Goal: Task Accomplishment & Management: Manage account settings

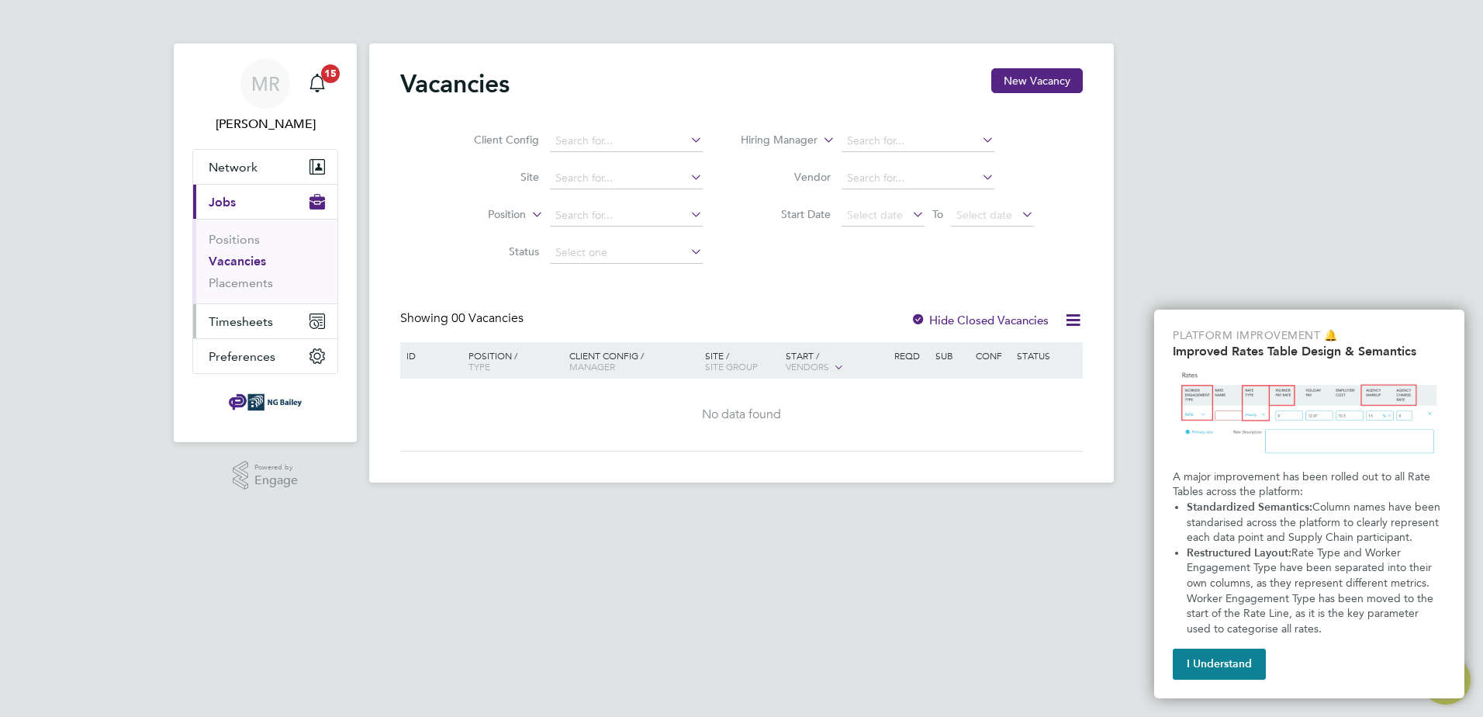
click at [237, 325] on span "Timesheets" at bounding box center [241, 321] width 64 height 15
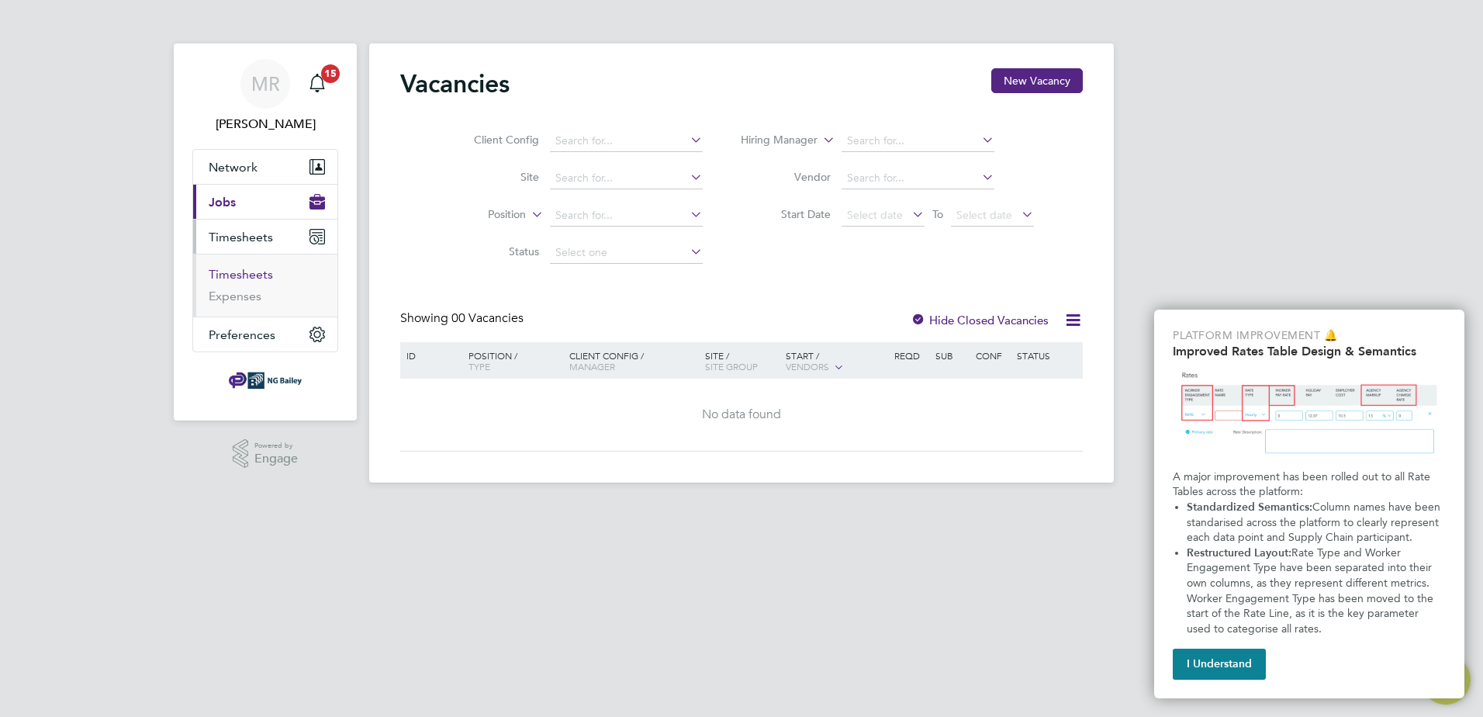
click at [244, 272] on link "Timesheets" at bounding box center [241, 274] width 64 height 15
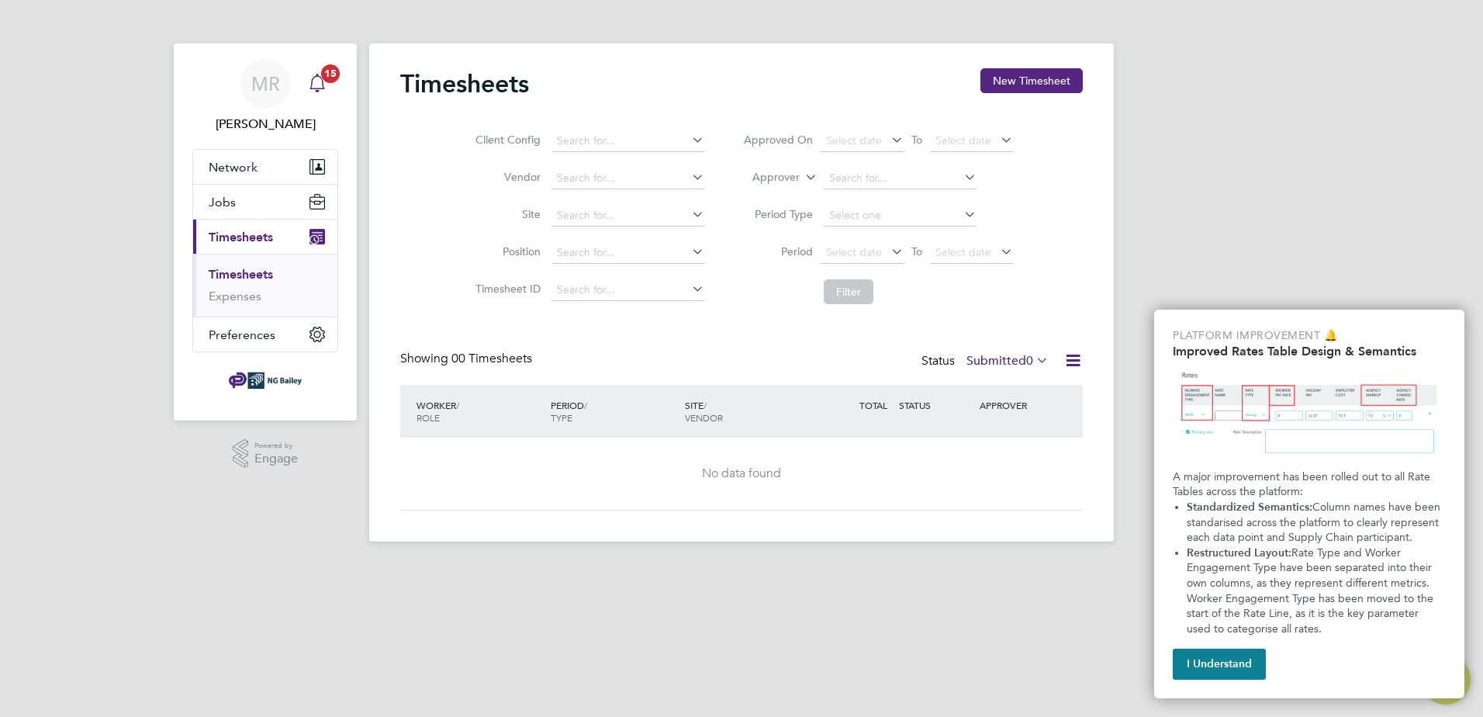
click at [318, 90] on icon "Main navigation" at bounding box center [317, 91] width 4 height 2
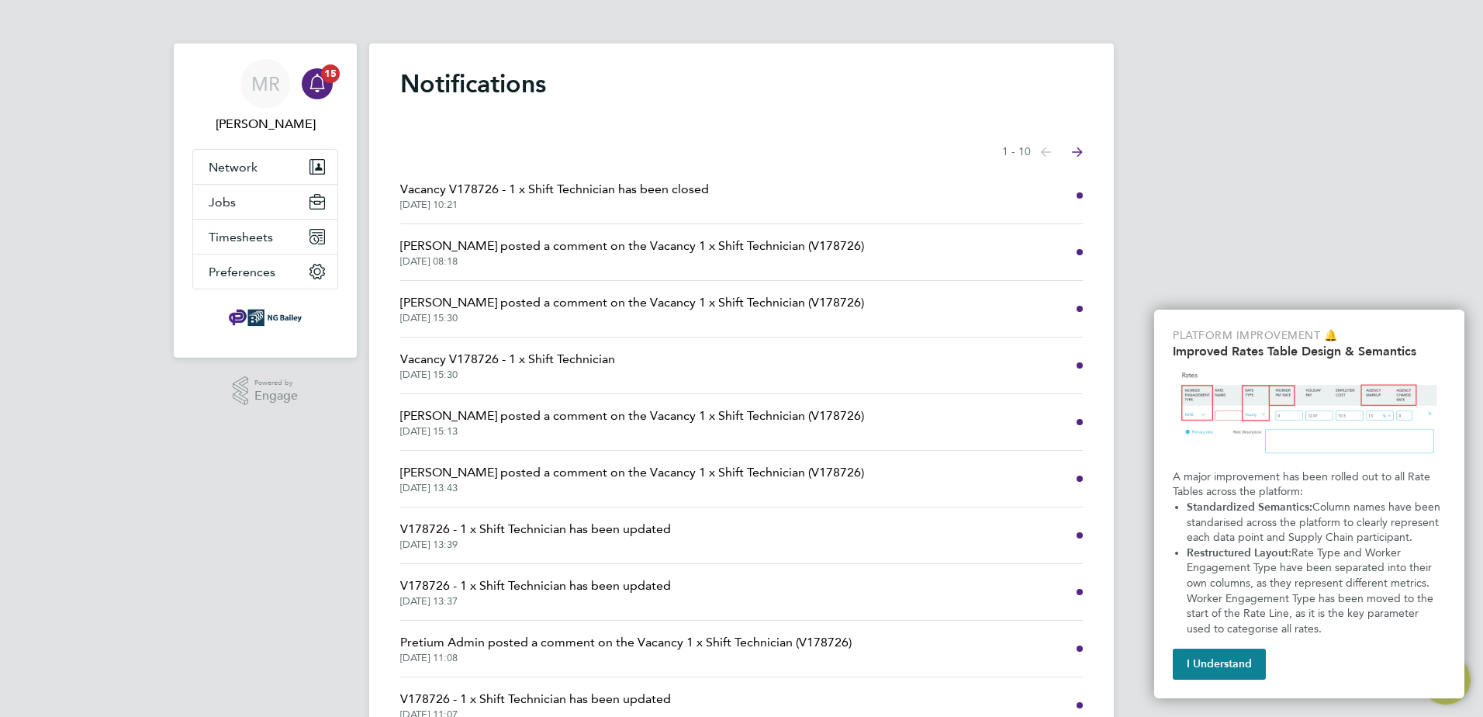
click at [492, 191] on span "Vacancy V178726 - 1 x Shift Technician has been closed" at bounding box center [554, 189] width 309 height 19
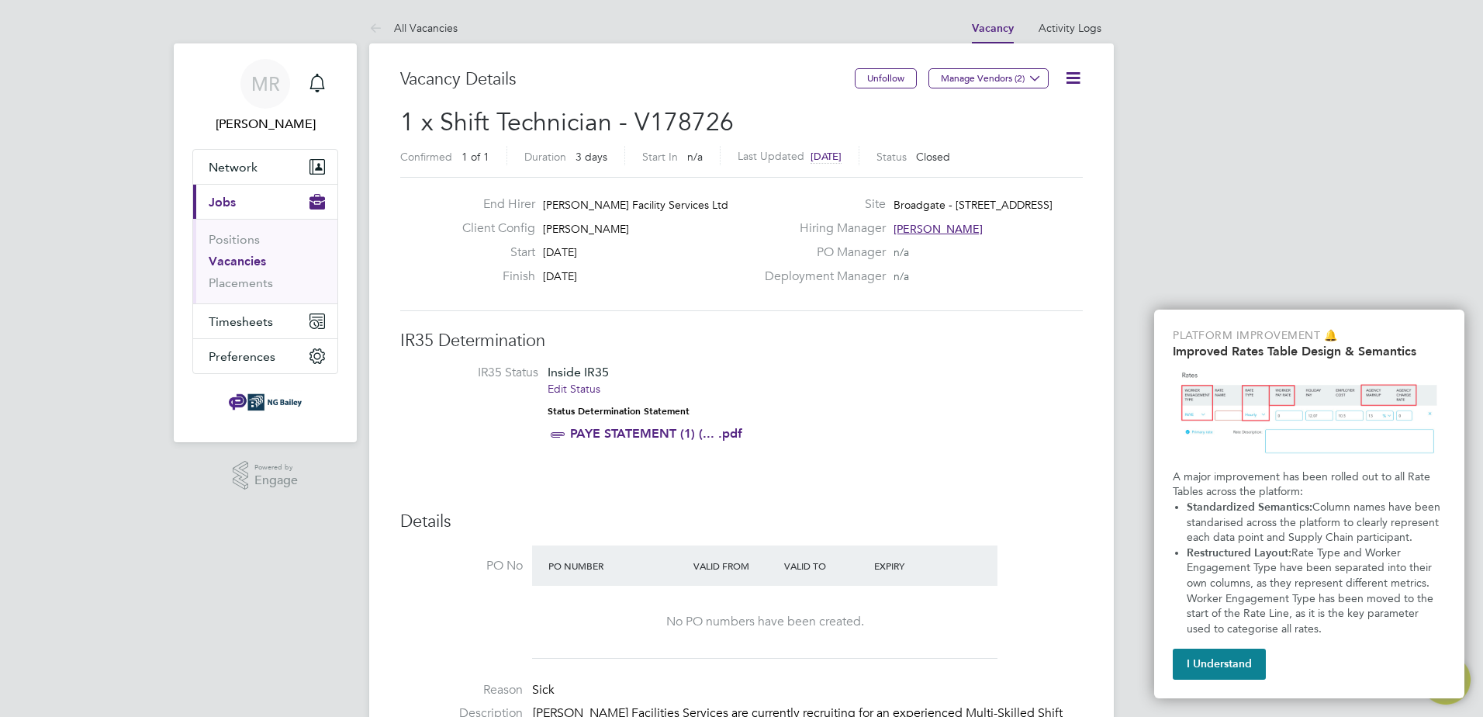
click at [660, 437] on link "PAYE STATEMENT (1) (... .pdf" at bounding box center [656, 433] width 172 height 15
click at [257, 327] on span "Timesheets" at bounding box center [241, 321] width 64 height 15
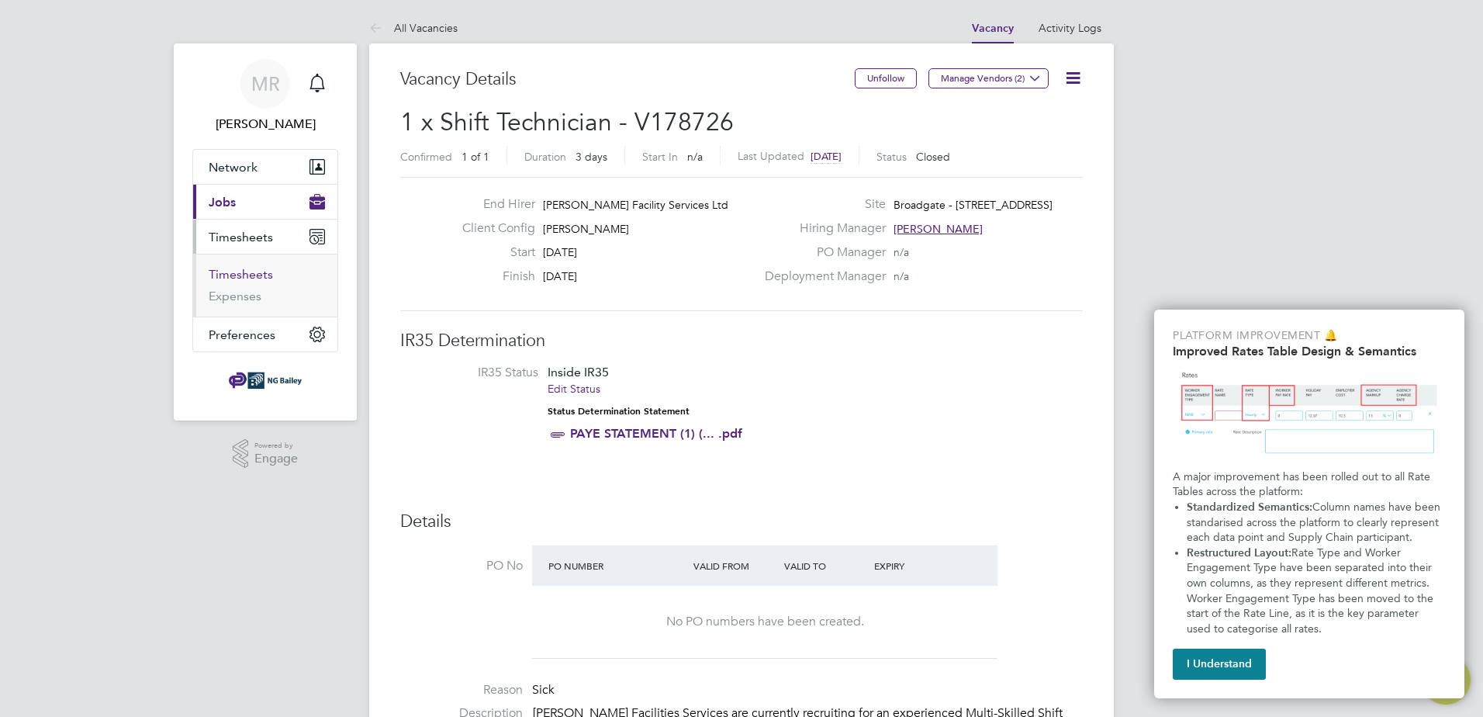
click at [245, 275] on link "Timesheets" at bounding box center [241, 274] width 64 height 15
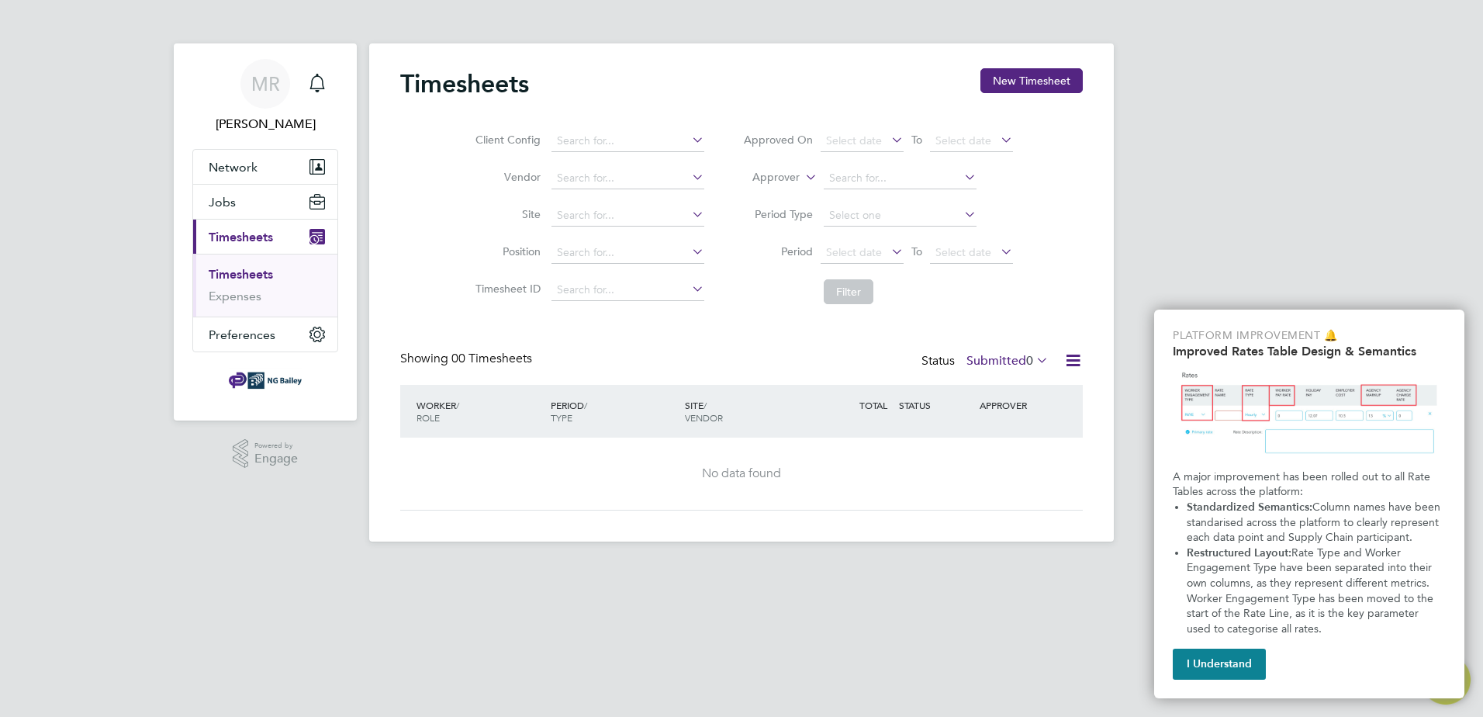
click at [689, 139] on icon at bounding box center [689, 140] width 0 height 22
click at [1021, 79] on button "New Timesheet" at bounding box center [1031, 80] width 102 height 25
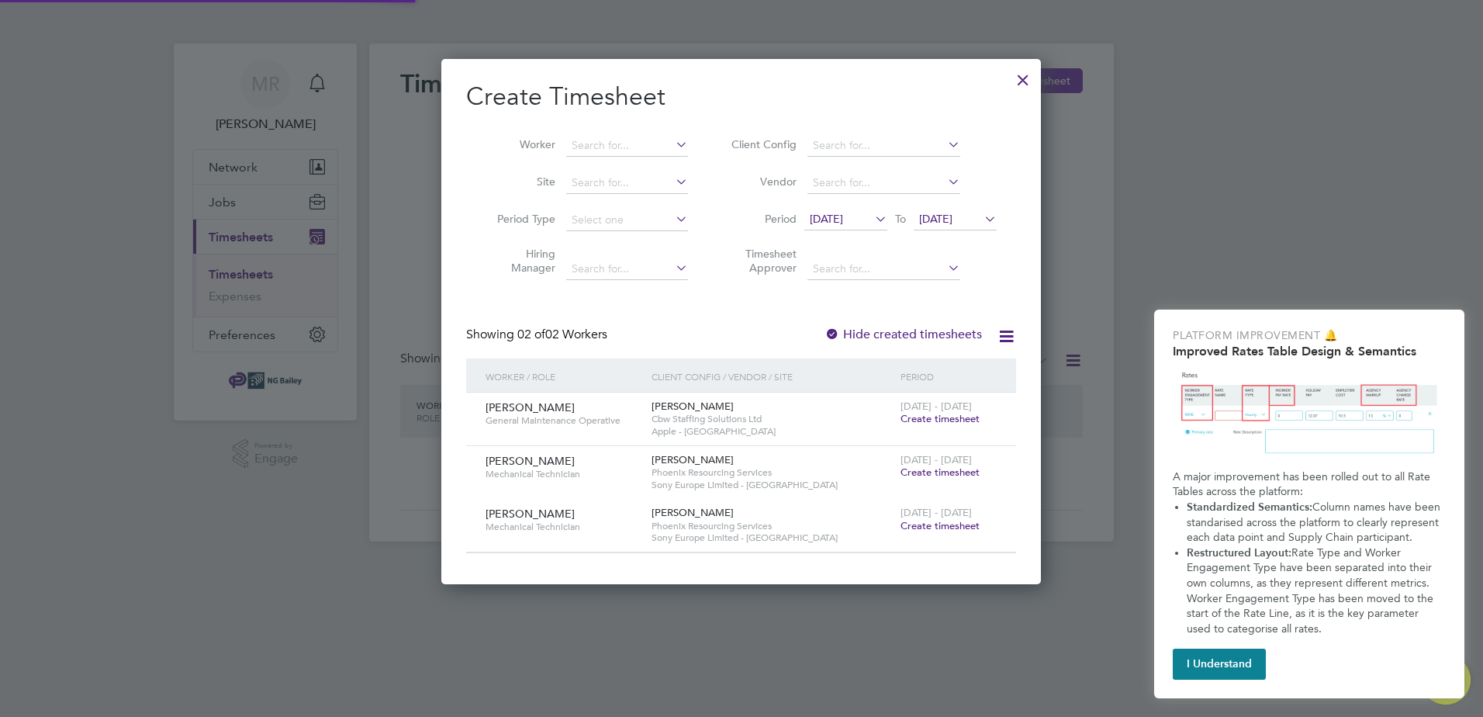
scroll to position [524, 600]
click at [672, 267] on icon at bounding box center [672, 268] width 0 height 22
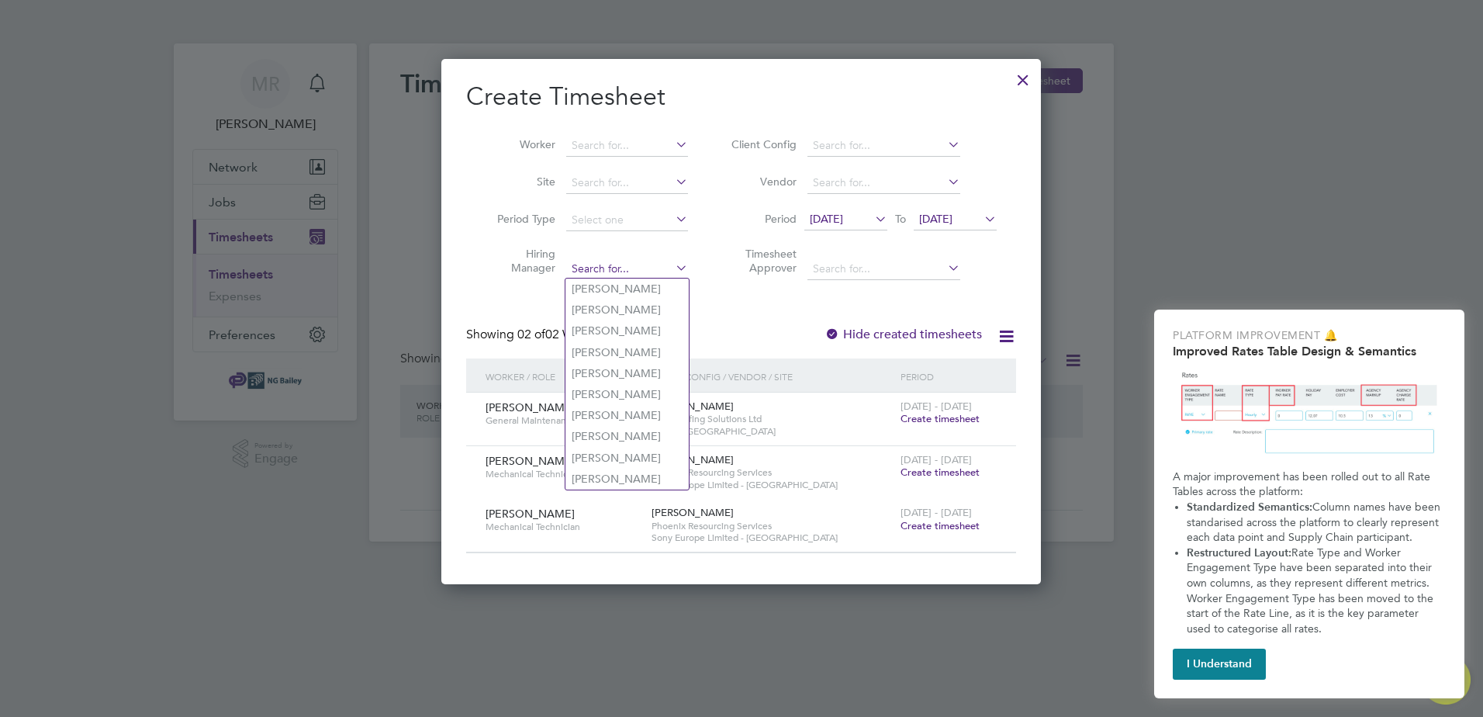
click at [650, 264] on input at bounding box center [627, 269] width 122 height 22
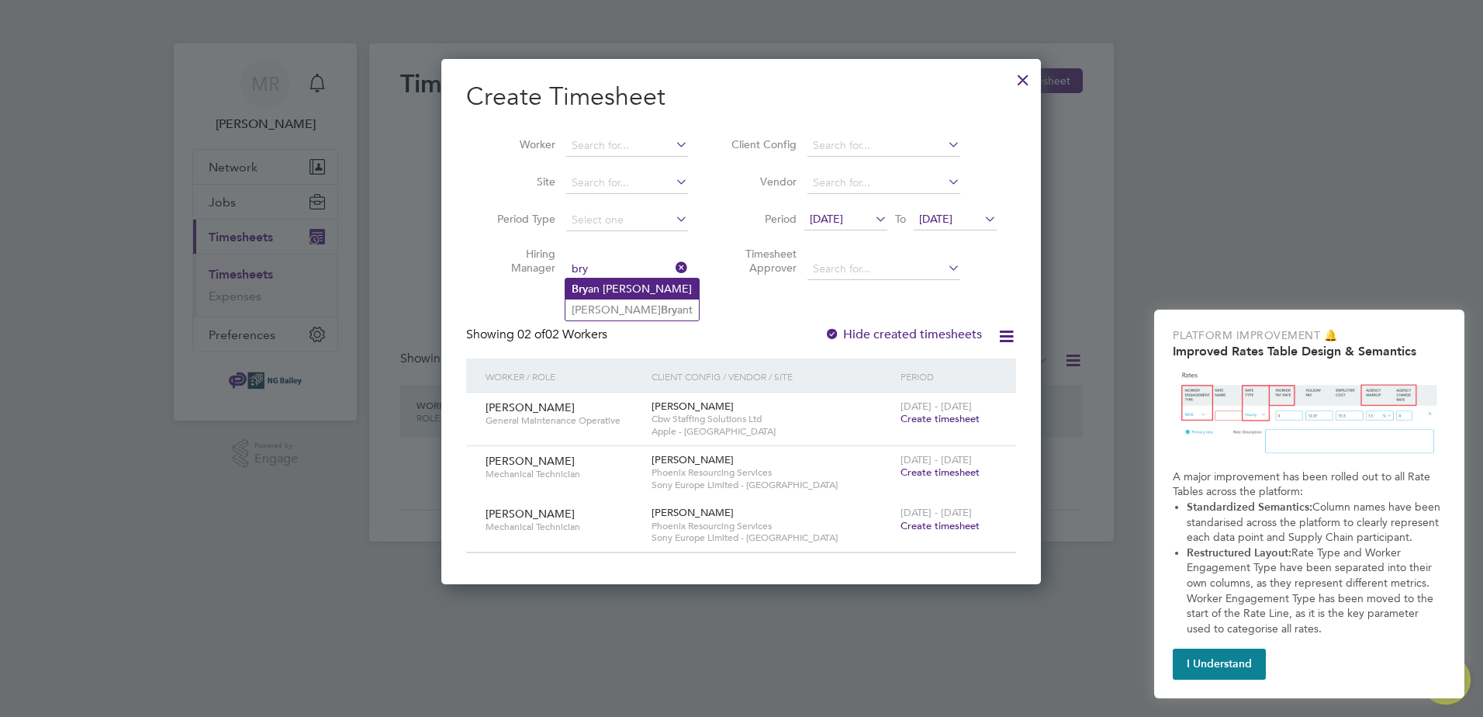
click at [617, 289] on li "Bry an Eley" at bounding box center [631, 288] width 133 height 21
type input "[PERSON_NAME]"
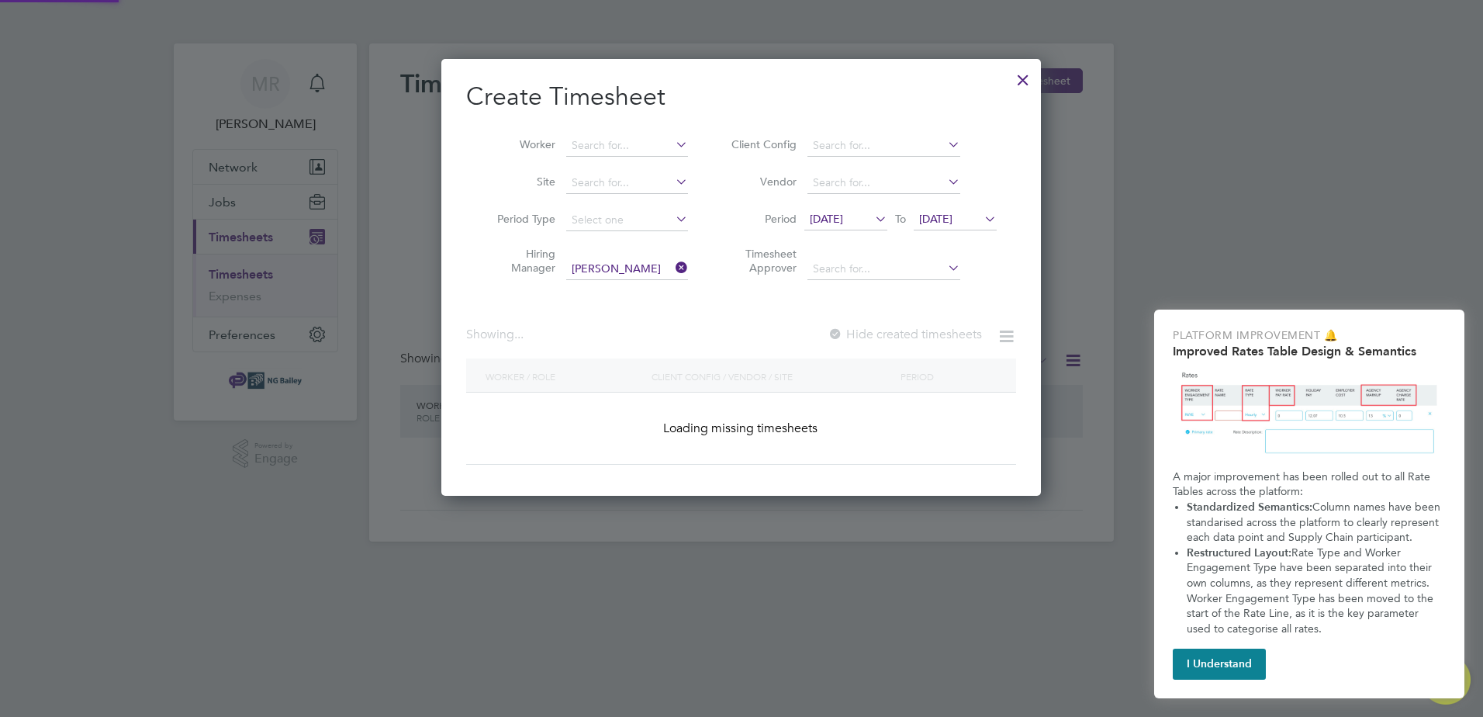
scroll to position [437, 600]
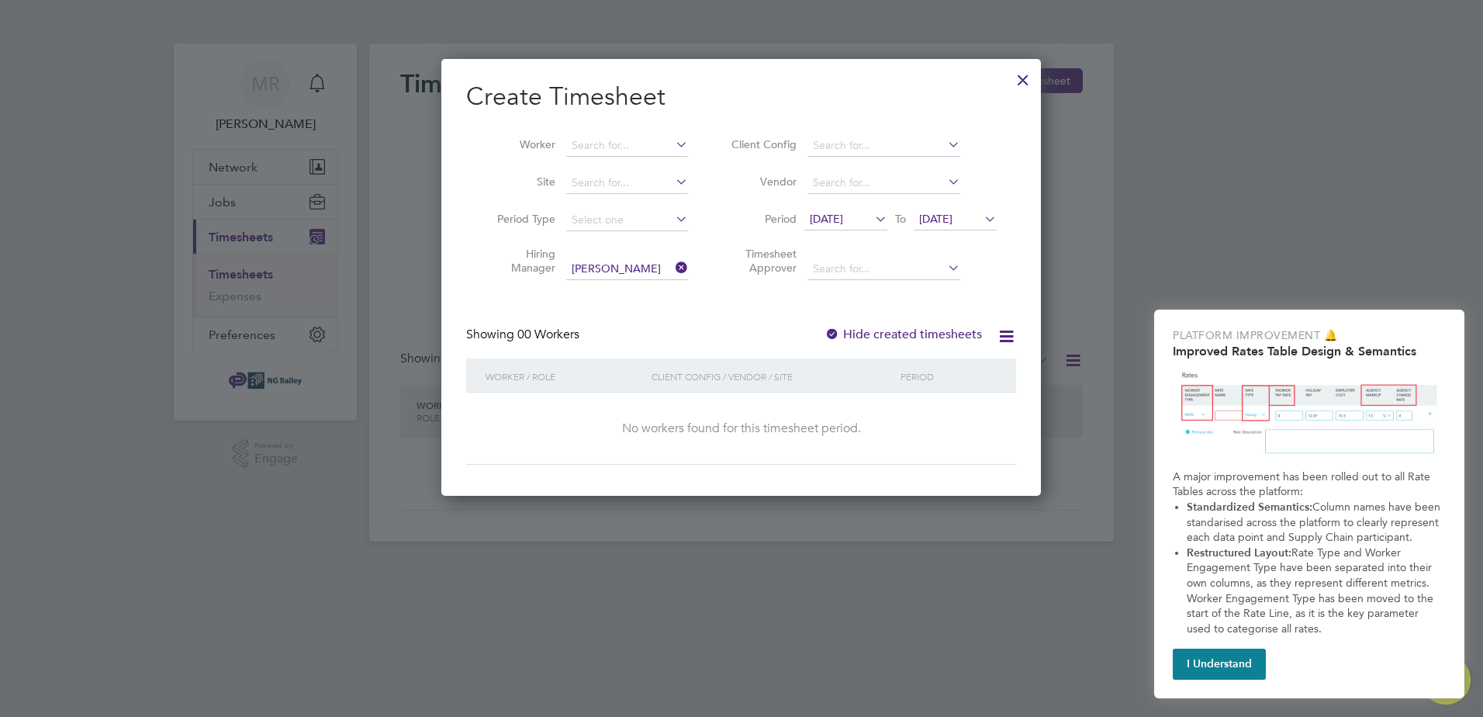
click at [840, 334] on div at bounding box center [832, 335] width 16 height 16
click at [1021, 84] on div at bounding box center [1023, 76] width 28 height 28
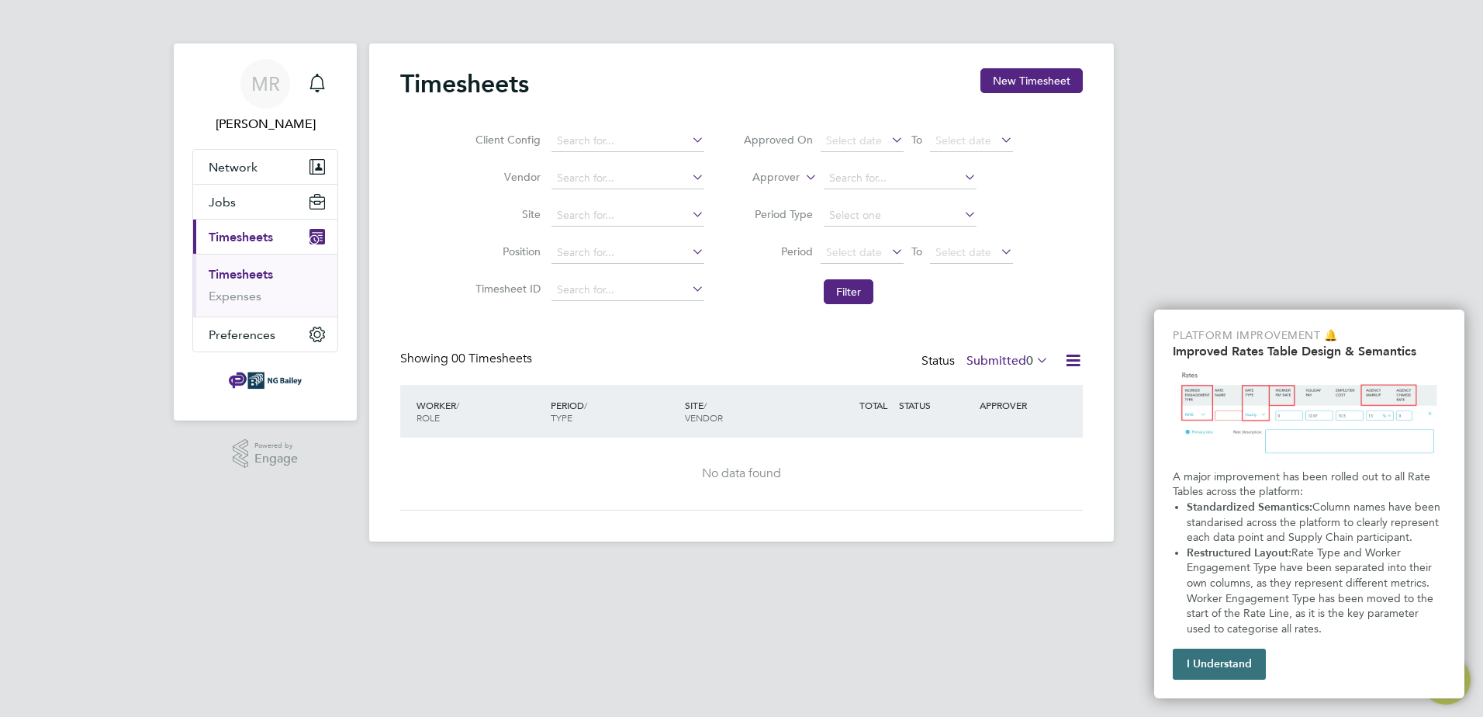
click at [1202, 666] on button "I Understand" at bounding box center [1219, 663] width 93 height 31
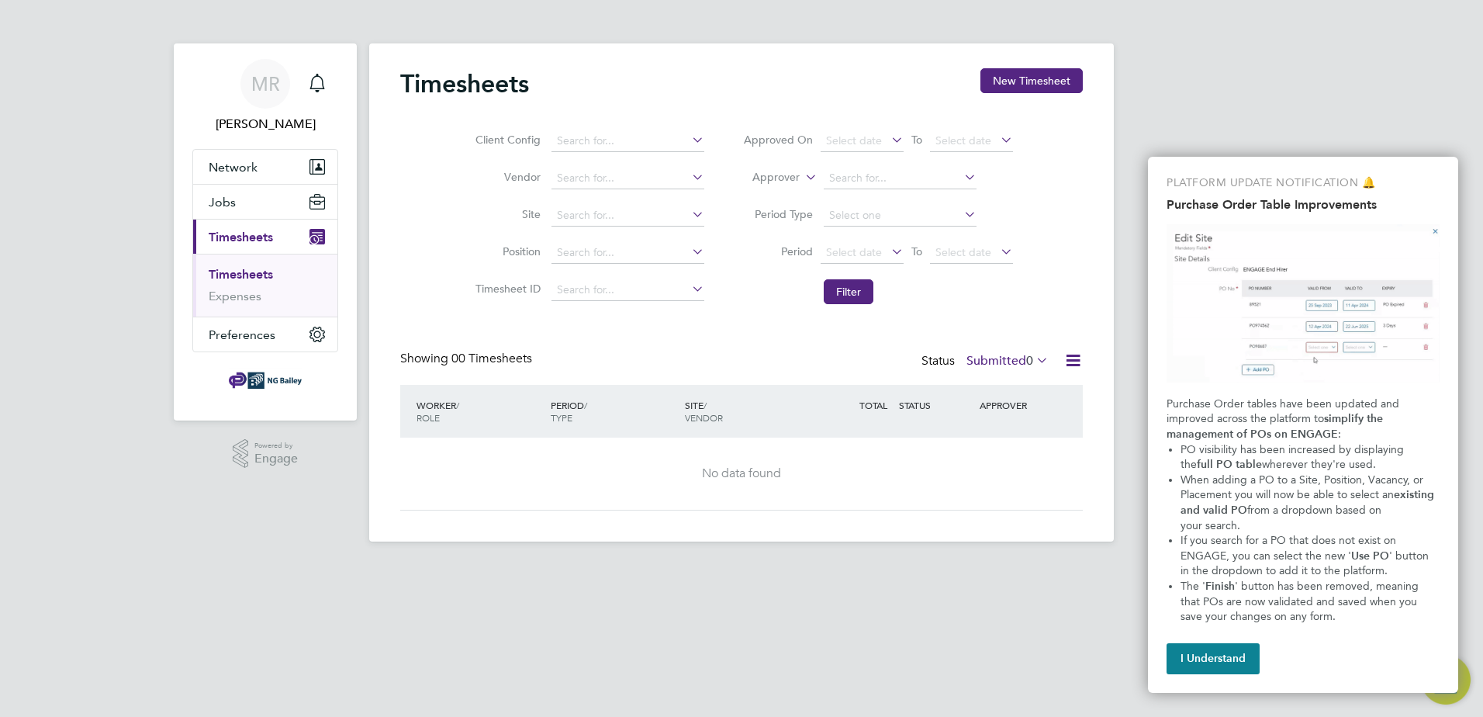
click at [1202, 666] on button "I Understand" at bounding box center [1213, 658] width 93 height 31
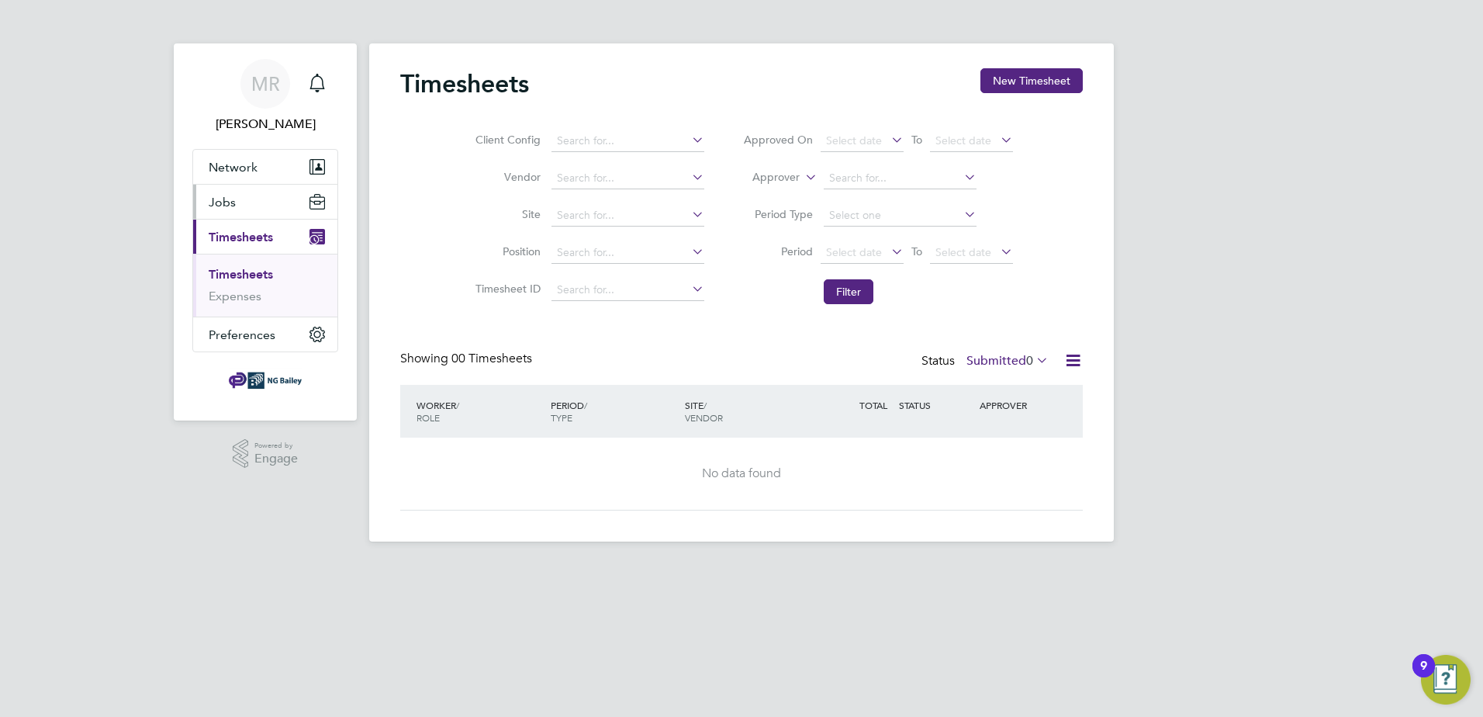
click at [248, 205] on button "Jobs" at bounding box center [265, 202] width 144 height 34
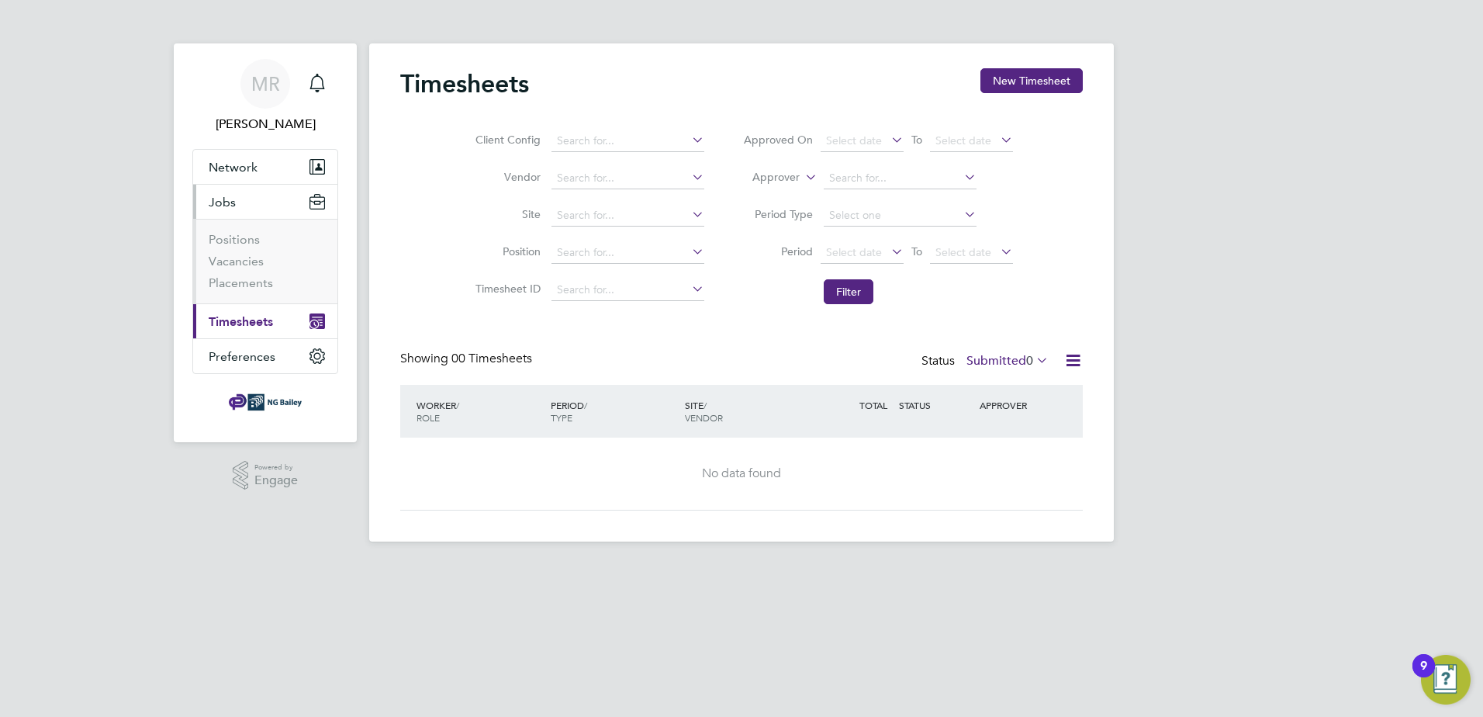
click at [238, 320] on span "Timesheets" at bounding box center [241, 321] width 64 height 15
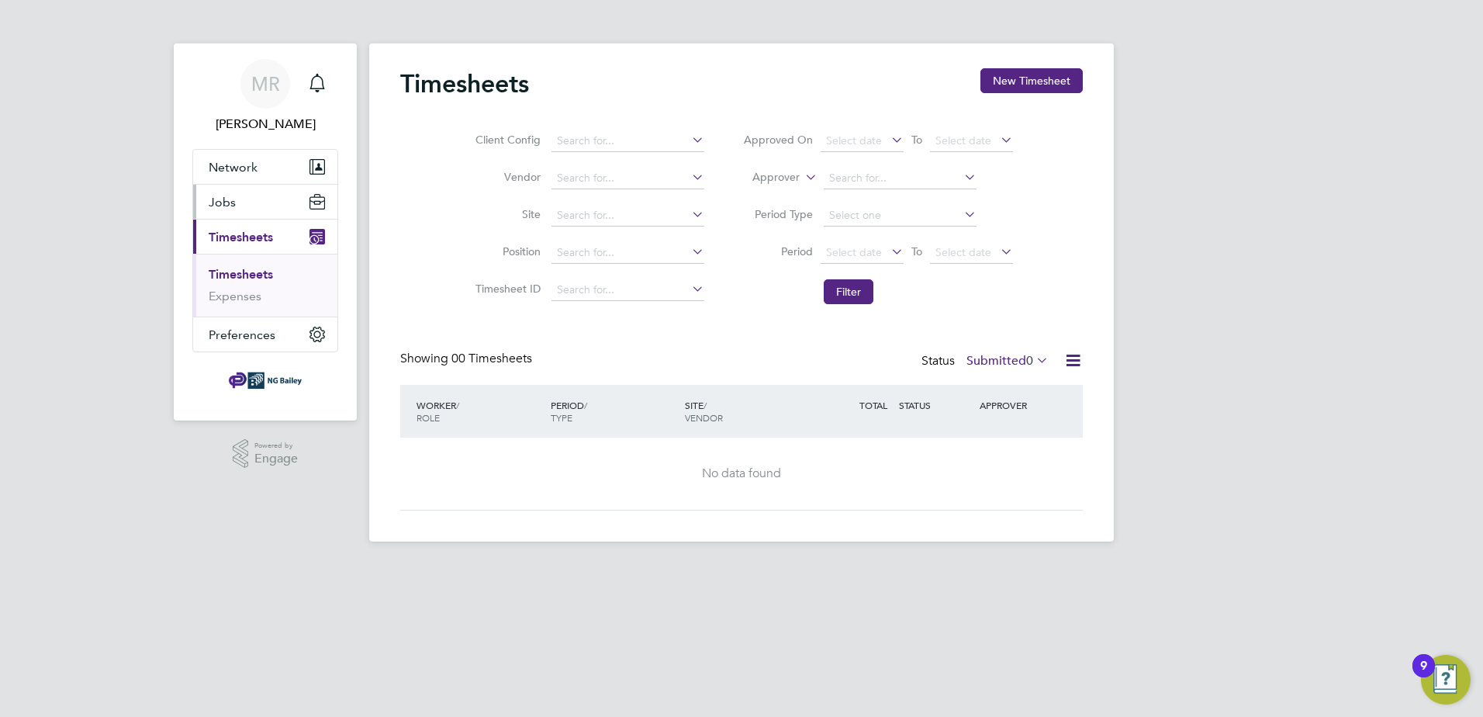
click at [264, 201] on button "Jobs" at bounding box center [265, 202] width 144 height 34
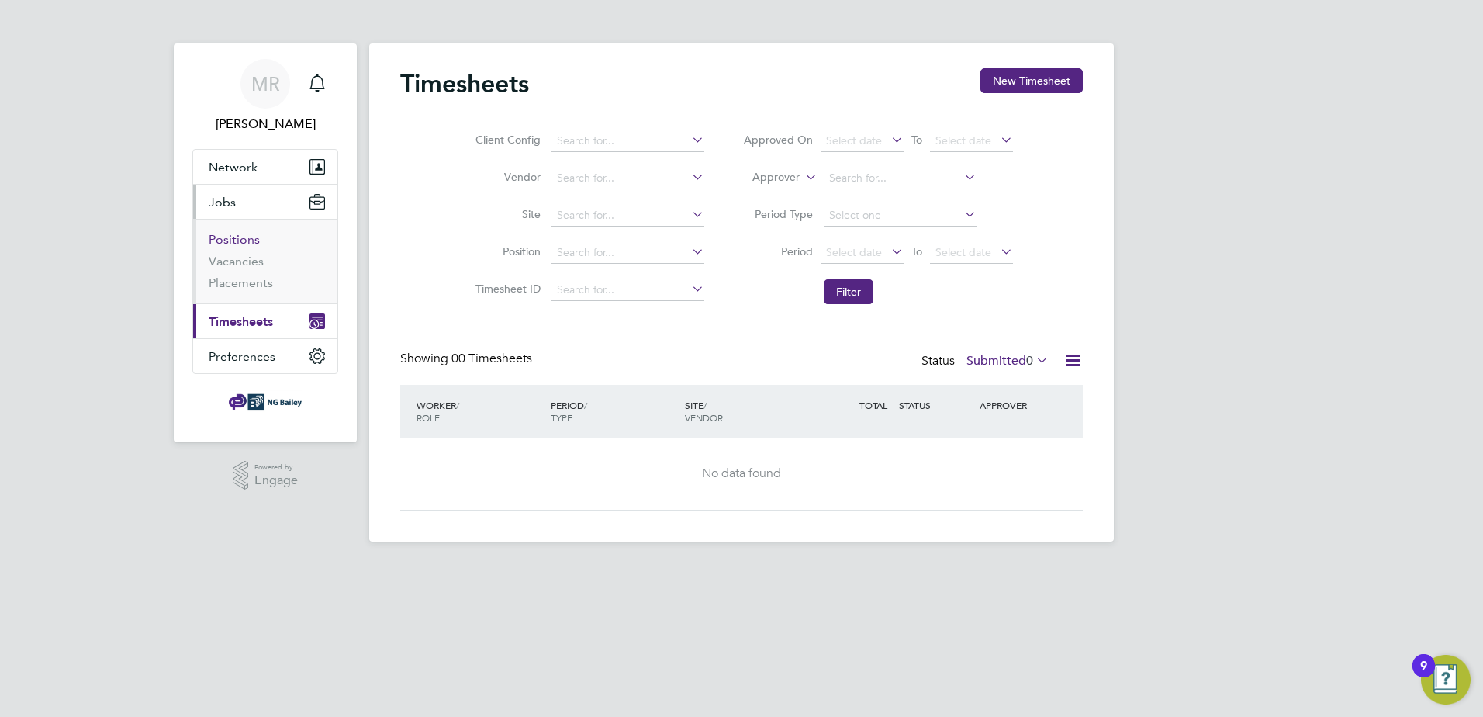
click at [239, 244] on link "Positions" at bounding box center [234, 239] width 51 height 15
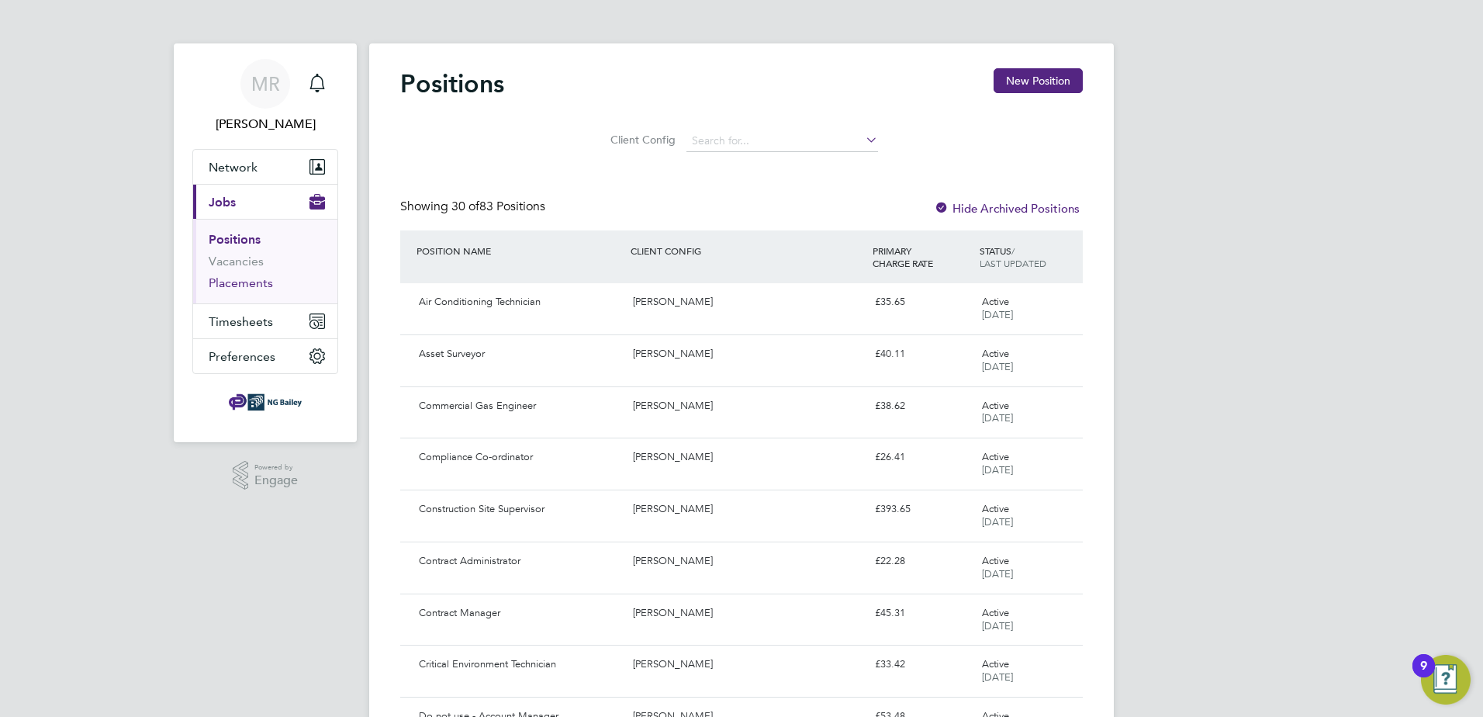
click at [240, 280] on link "Placements" at bounding box center [241, 282] width 64 height 15
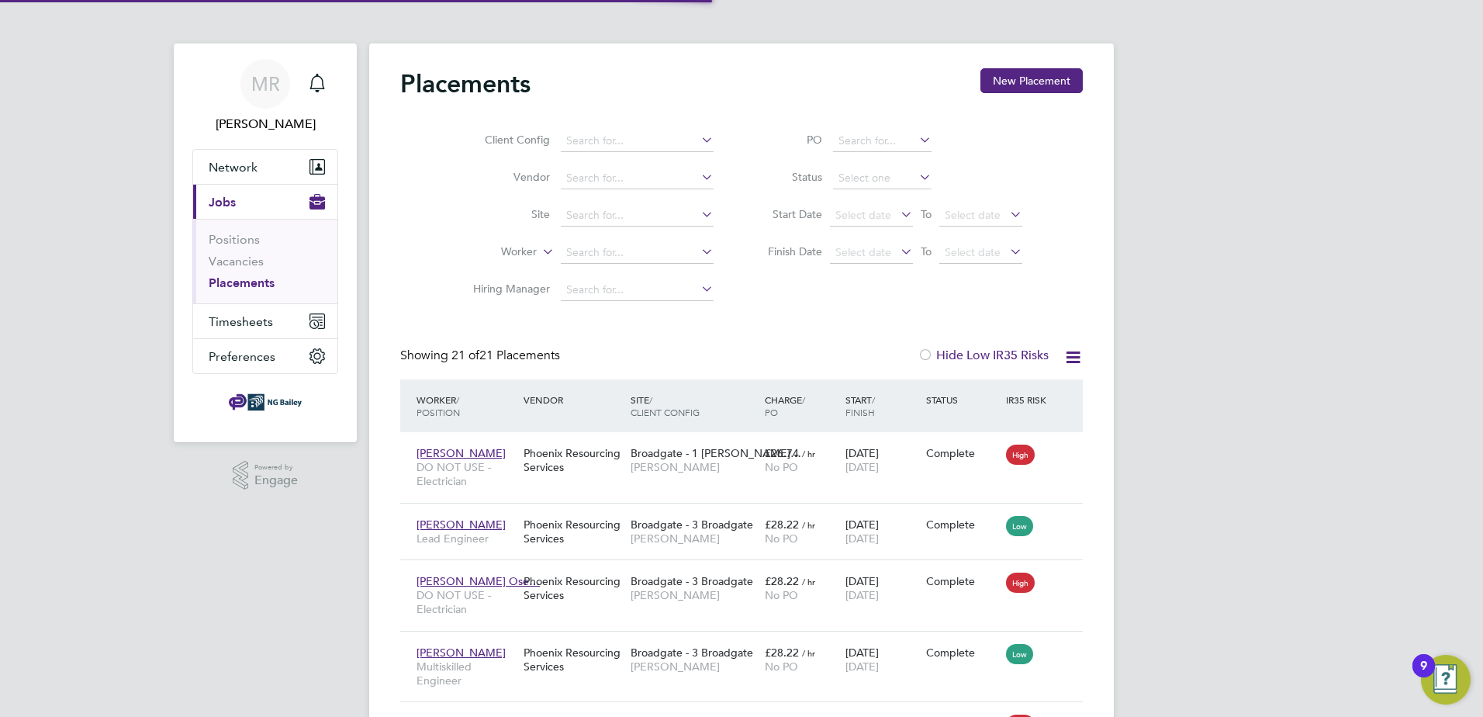
scroll to position [58, 108]
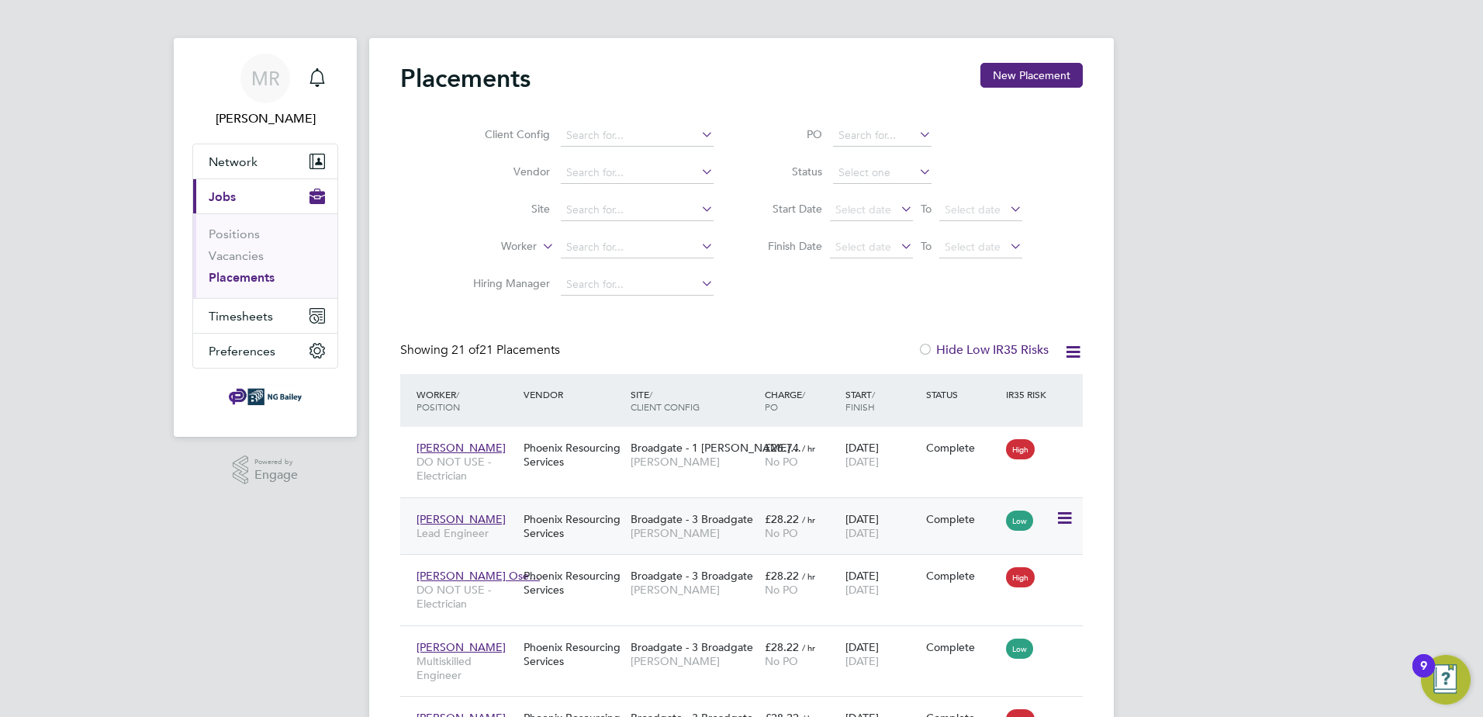
click at [1064, 523] on icon at bounding box center [1064, 518] width 16 height 19
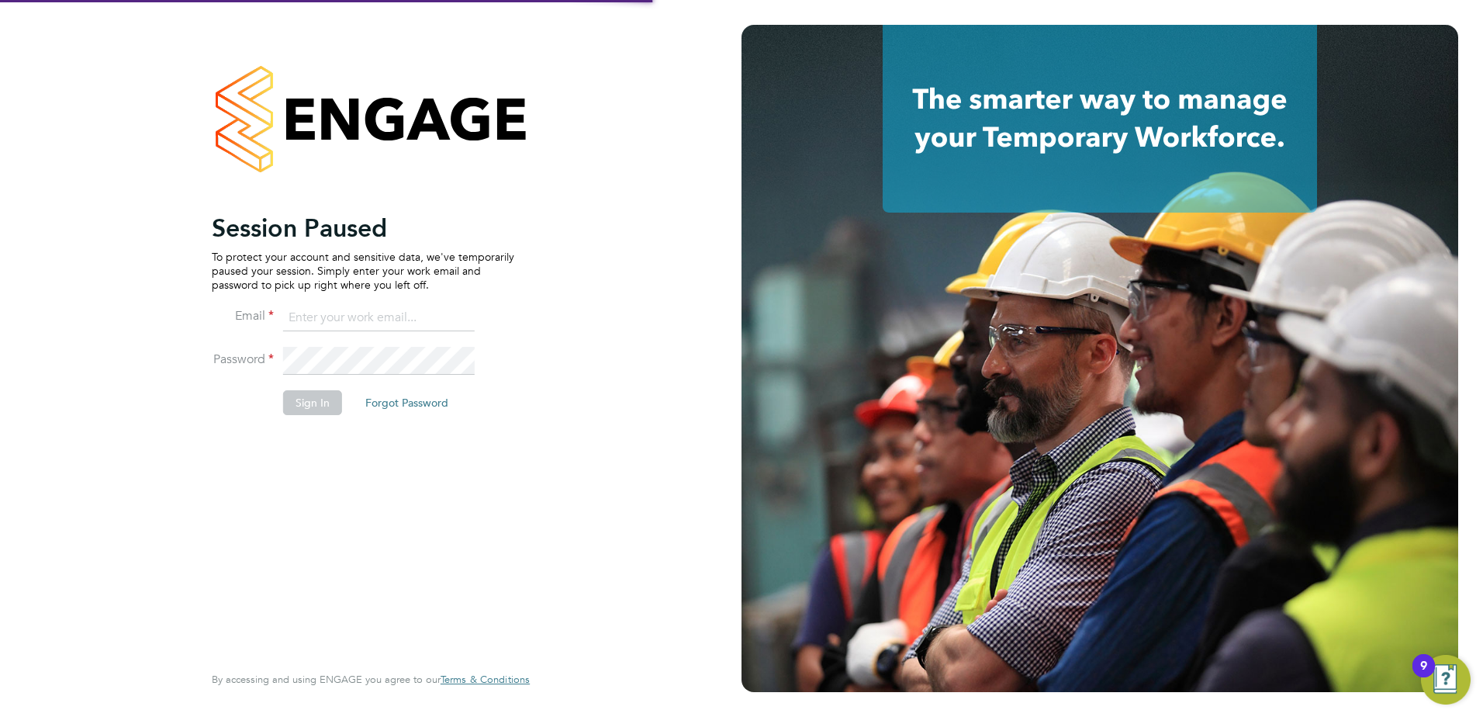
type input "[PERSON_NAME][DOMAIN_NAME][EMAIL_ADDRESS][PERSON_NAME][DOMAIN_NAME]"
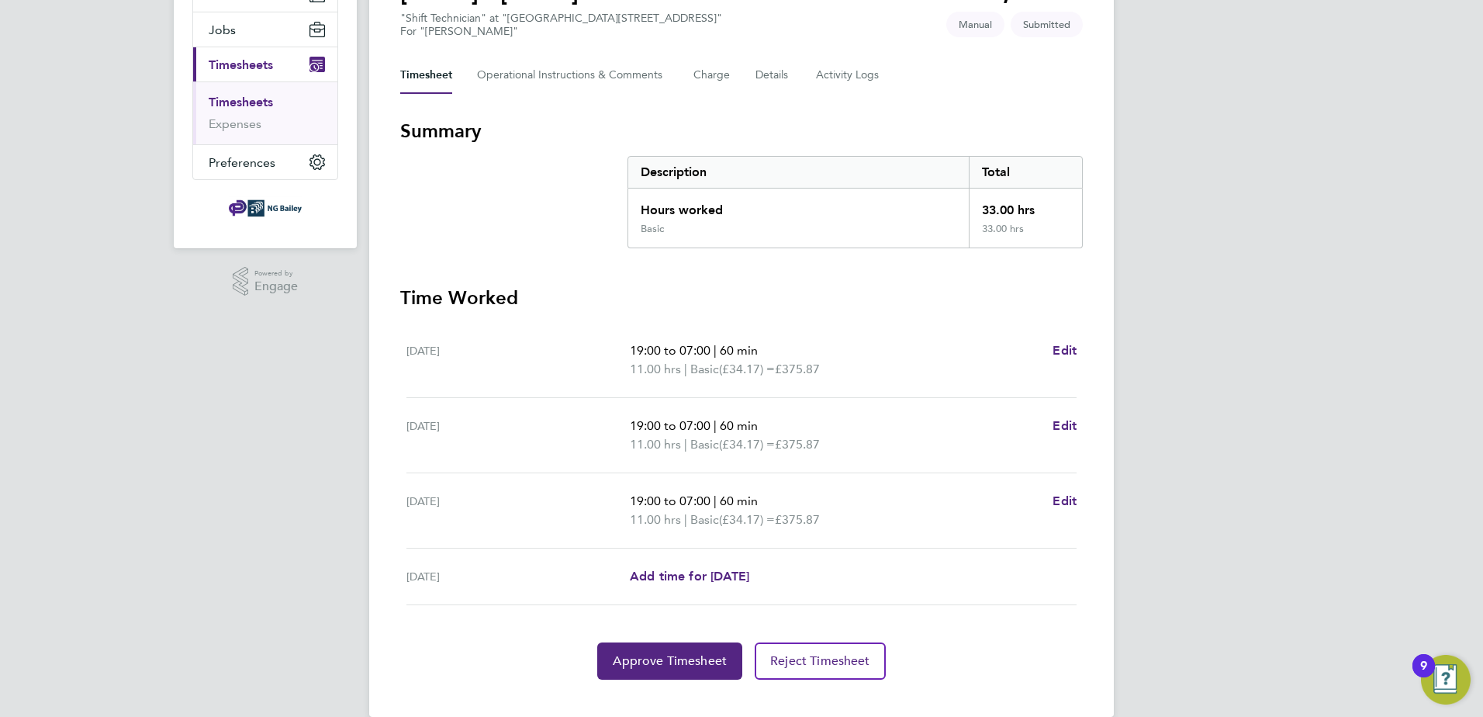
scroll to position [173, 0]
click at [648, 650] on button "Approve Timesheet" at bounding box center [669, 659] width 145 height 37
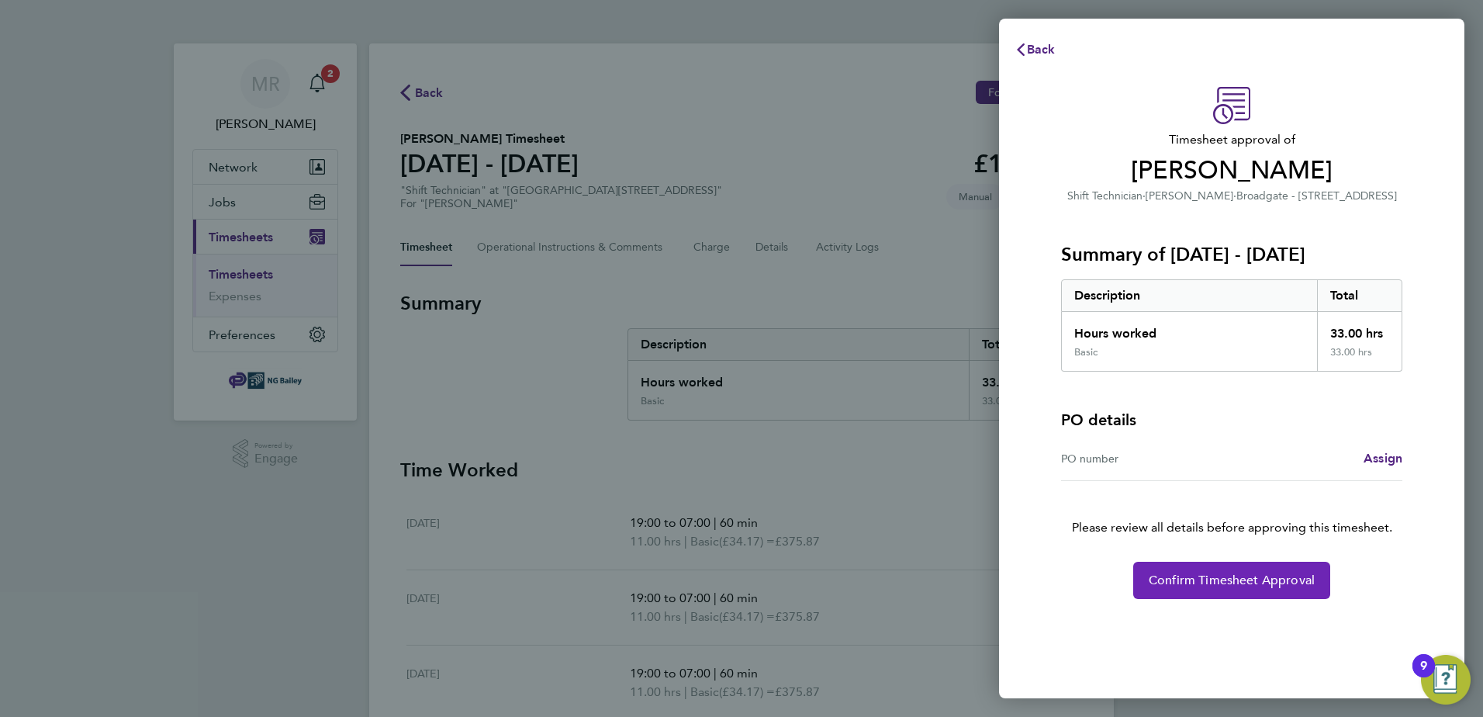
click at [1190, 575] on span "Confirm Timesheet Approval" at bounding box center [1232, 580] width 166 height 16
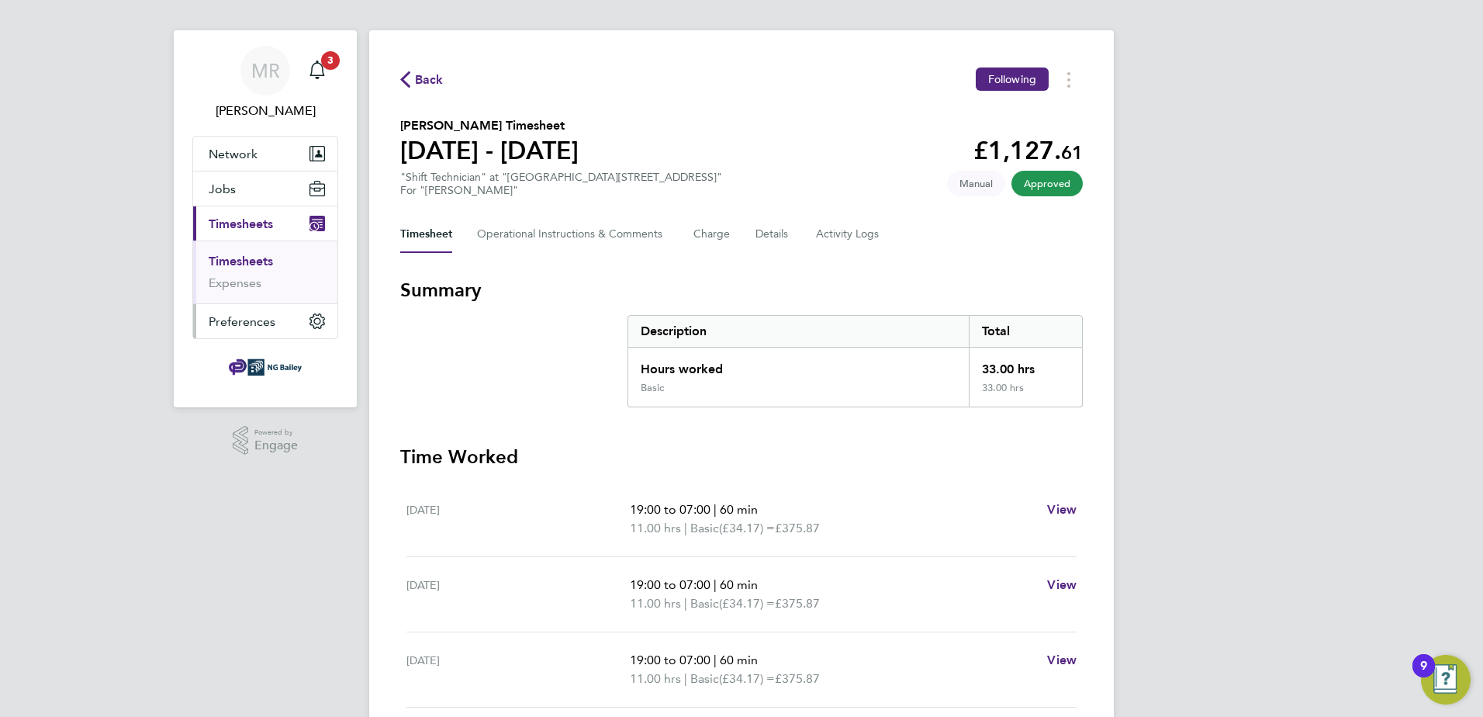
scroll to position [12, 0]
click at [844, 245] on Logs-tab "Activity Logs" at bounding box center [848, 235] width 65 height 37
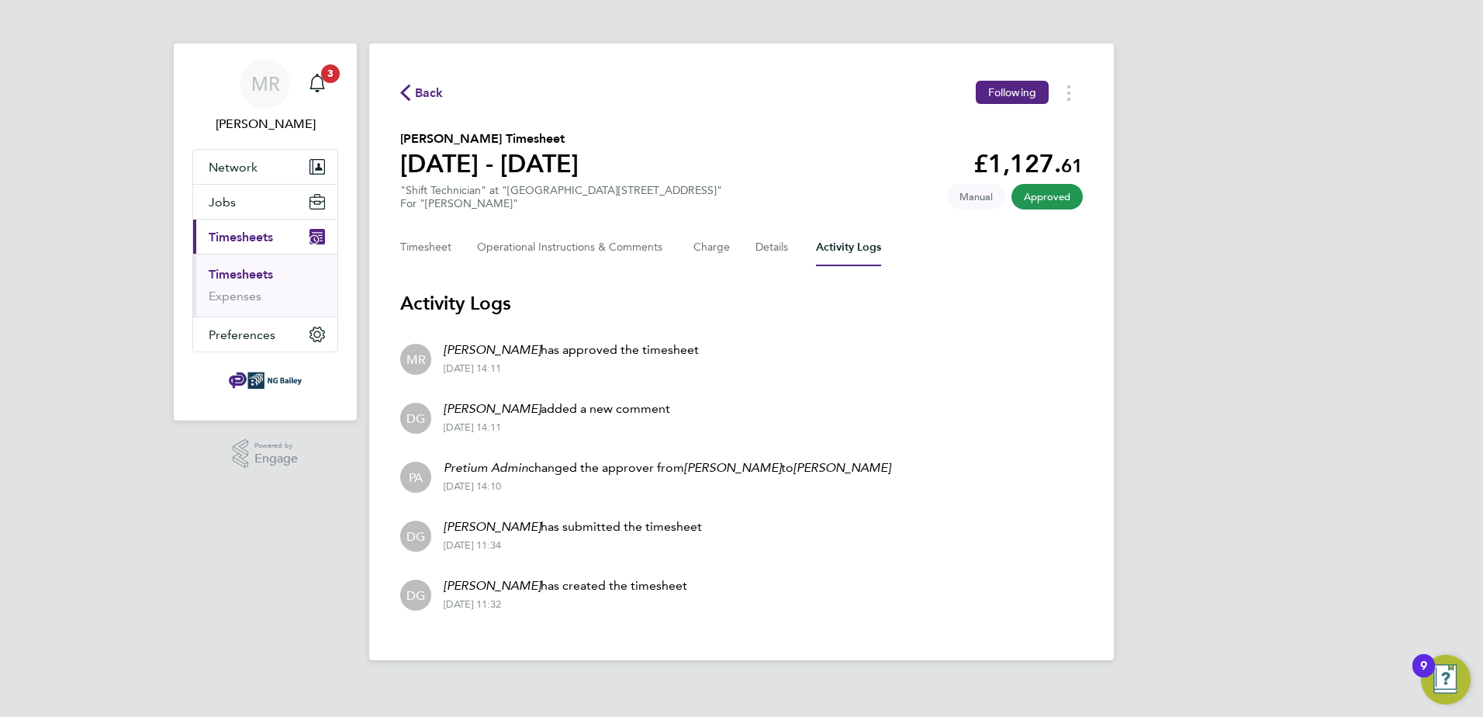
click at [255, 277] on link "Timesheets" at bounding box center [241, 274] width 64 height 15
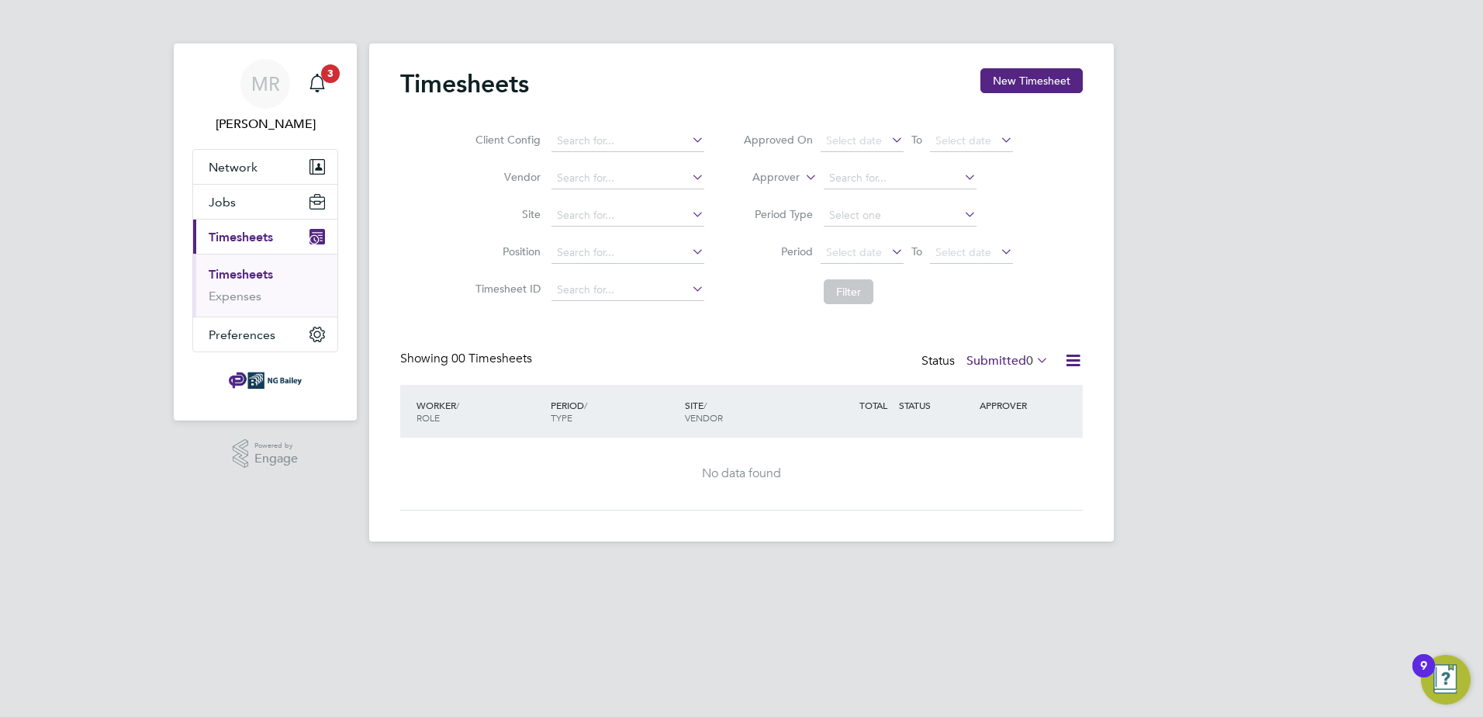
click at [689, 214] on icon at bounding box center [689, 214] width 0 height 22
click at [655, 244] on li "Broadgate - [STREET_ADDRESS]" at bounding box center [656, 236] width 213 height 21
type input "Broadgate - [STREET_ADDRESS]"
click at [838, 293] on button "Filter" at bounding box center [849, 291] width 50 height 25
click at [327, 74] on span "3" at bounding box center [330, 73] width 19 height 19
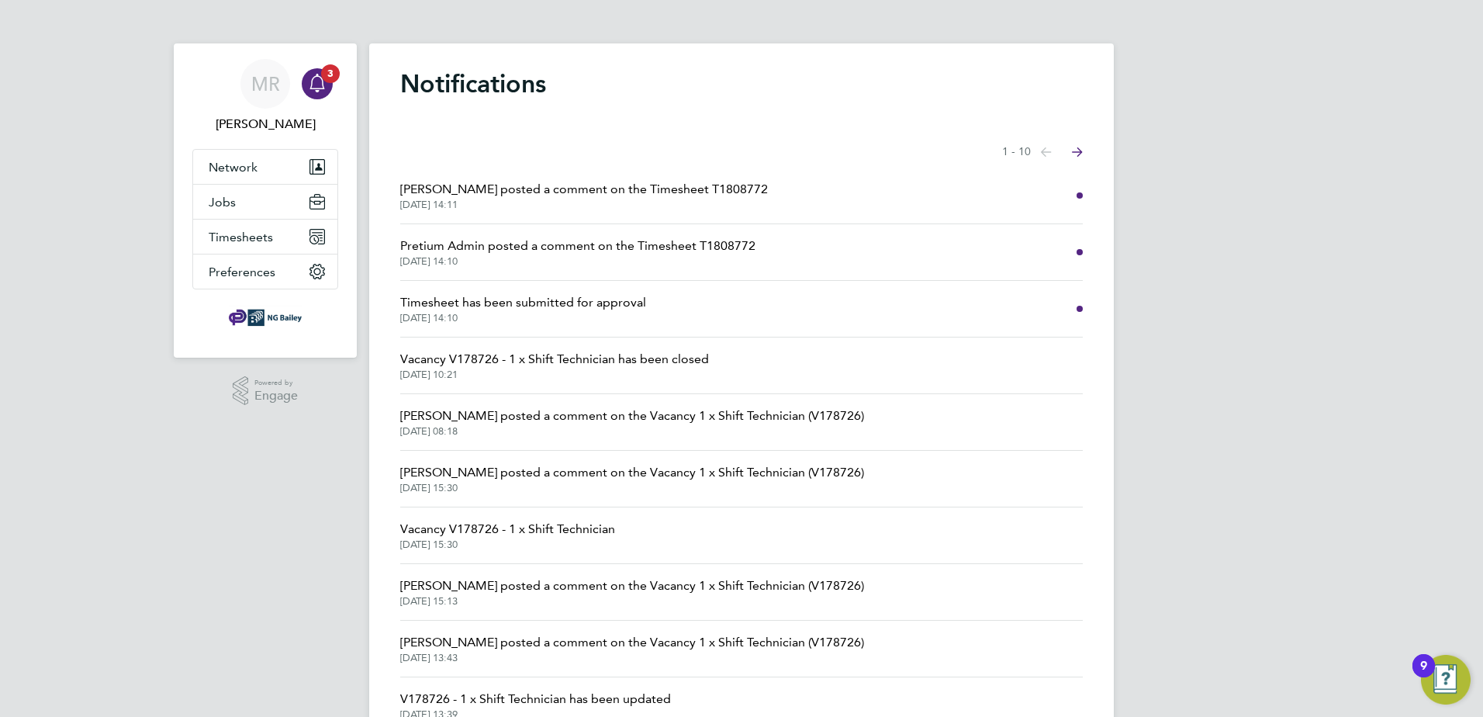
scroll to position [73, 0]
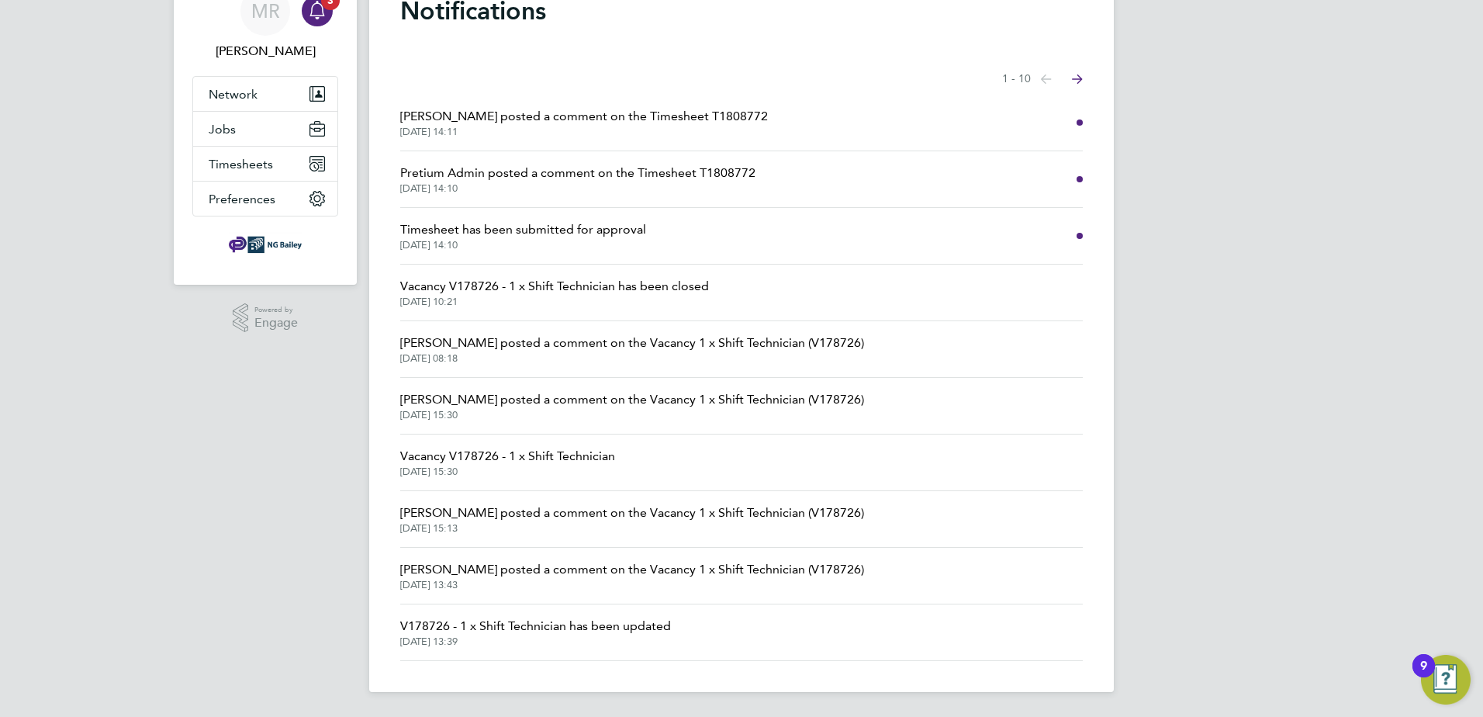
click at [1083, 83] on button "Next page" at bounding box center [1077, 79] width 31 height 31
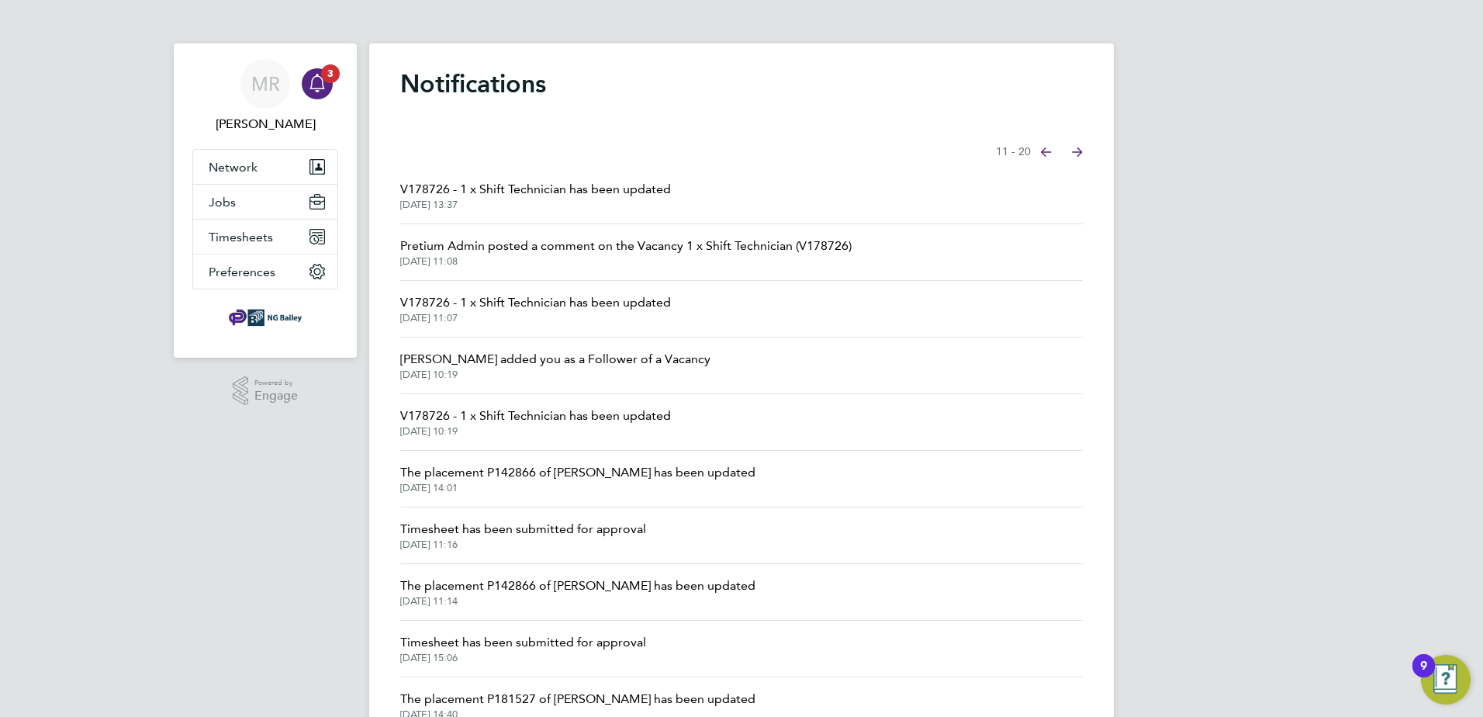
click at [1083, 85] on div "Notifications Showing items 11 - 20 items Previous page Next page V178726 - 1 x…" at bounding box center [741, 403] width 745 height 721
click at [544, 645] on span "Timesheet has been submitted for approval" at bounding box center [523, 642] width 246 height 19
click at [1084, 156] on button "Next page" at bounding box center [1077, 152] width 31 height 31
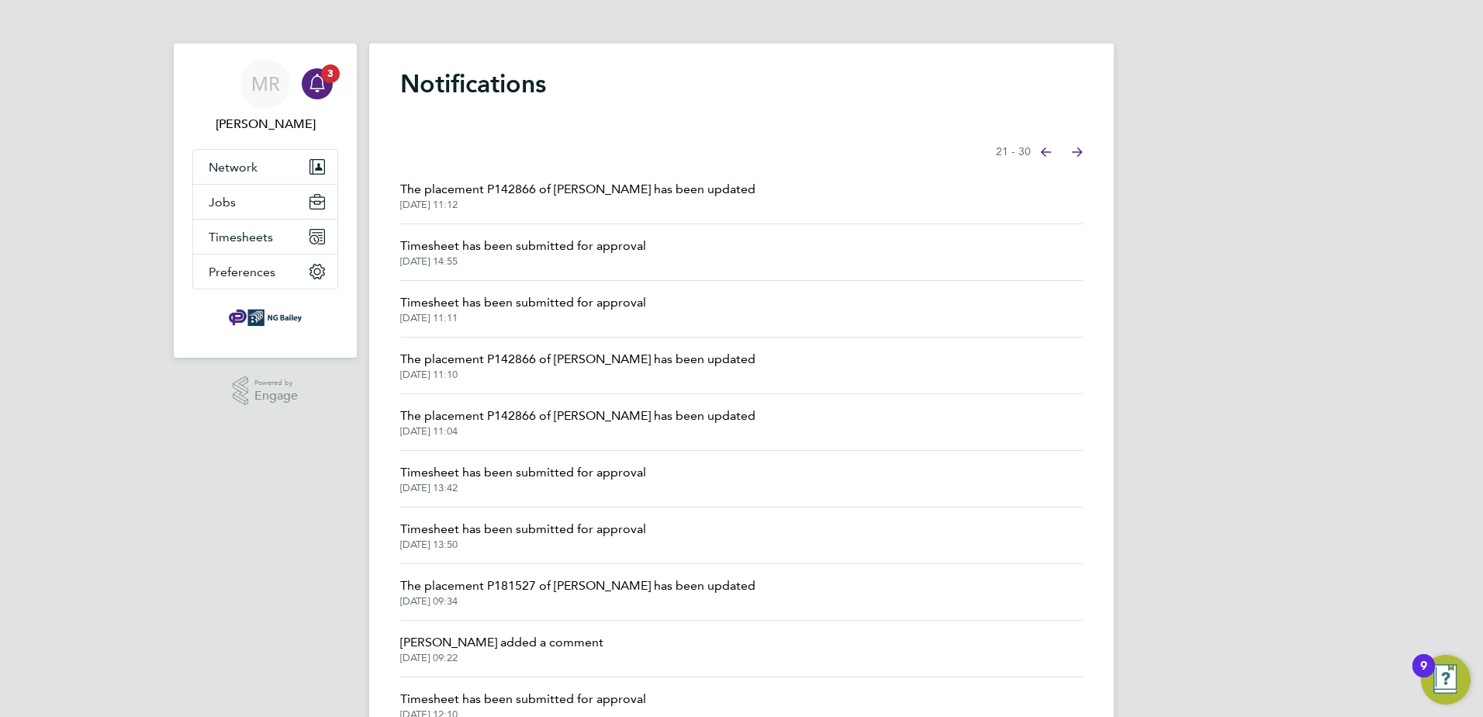
click at [533, 302] on span "Timesheet has been submitted for approval" at bounding box center [523, 302] width 246 height 19
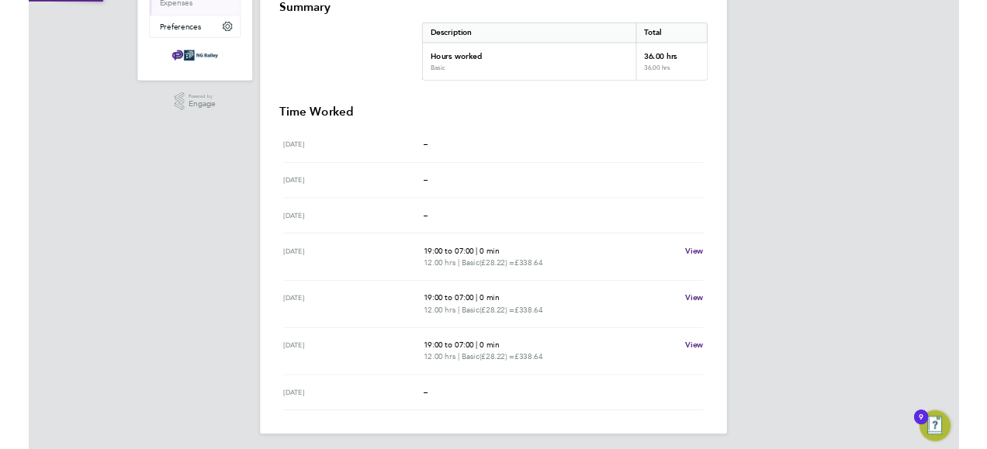
scroll to position [289, 0]
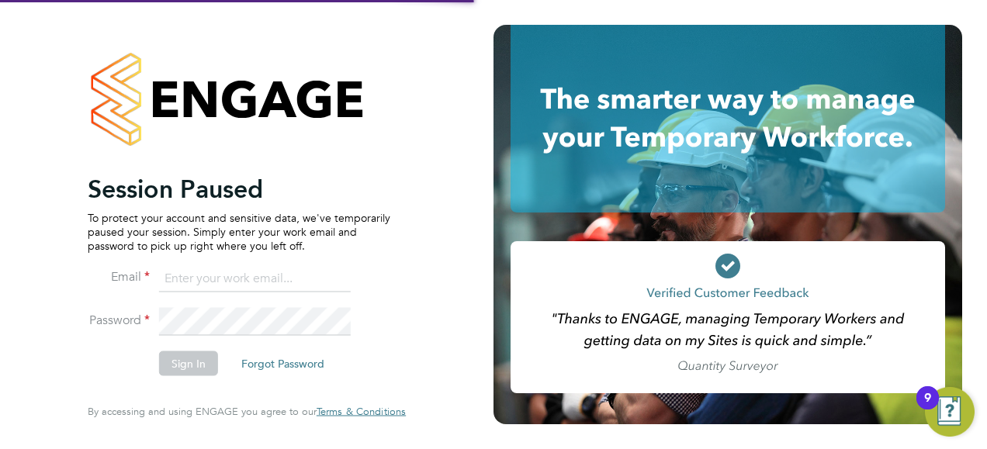
type input "[PERSON_NAME][DOMAIN_NAME][EMAIL_ADDRESS][PERSON_NAME][DOMAIN_NAME]"
